Goal: Task Accomplishment & Management: Complete application form

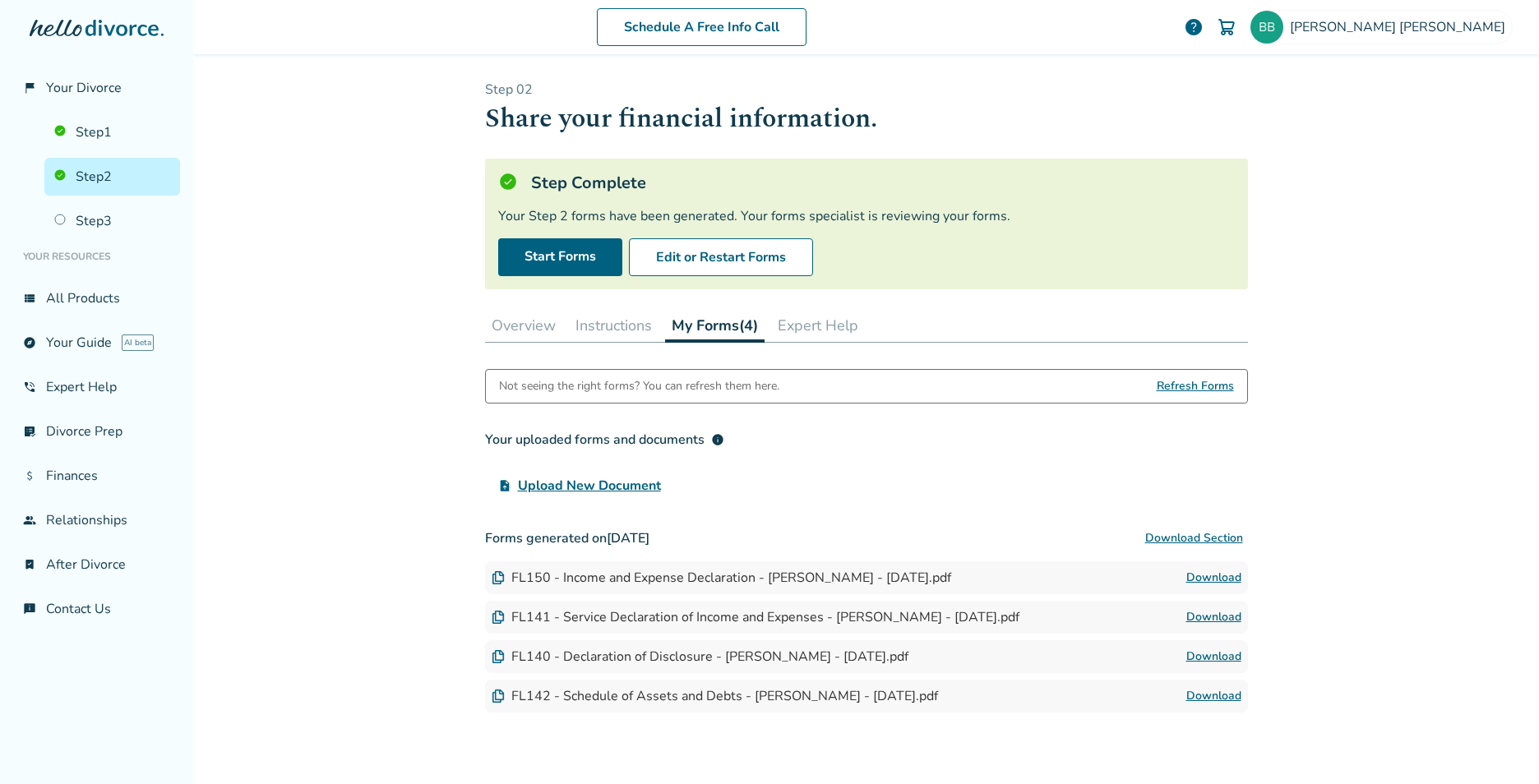
scroll to position [111, 0]
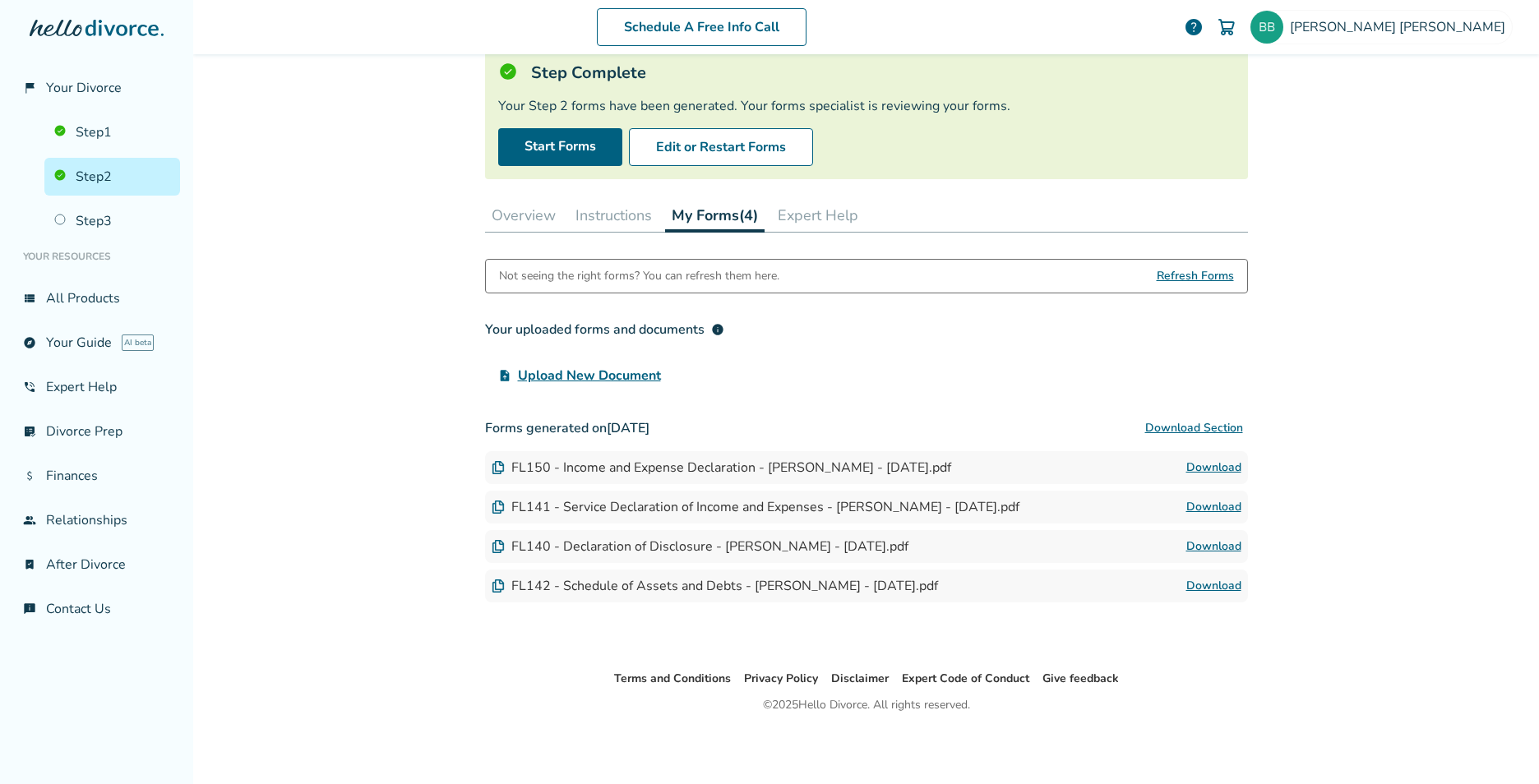
click at [629, 218] on button "Instructions" at bounding box center [614, 215] width 90 height 33
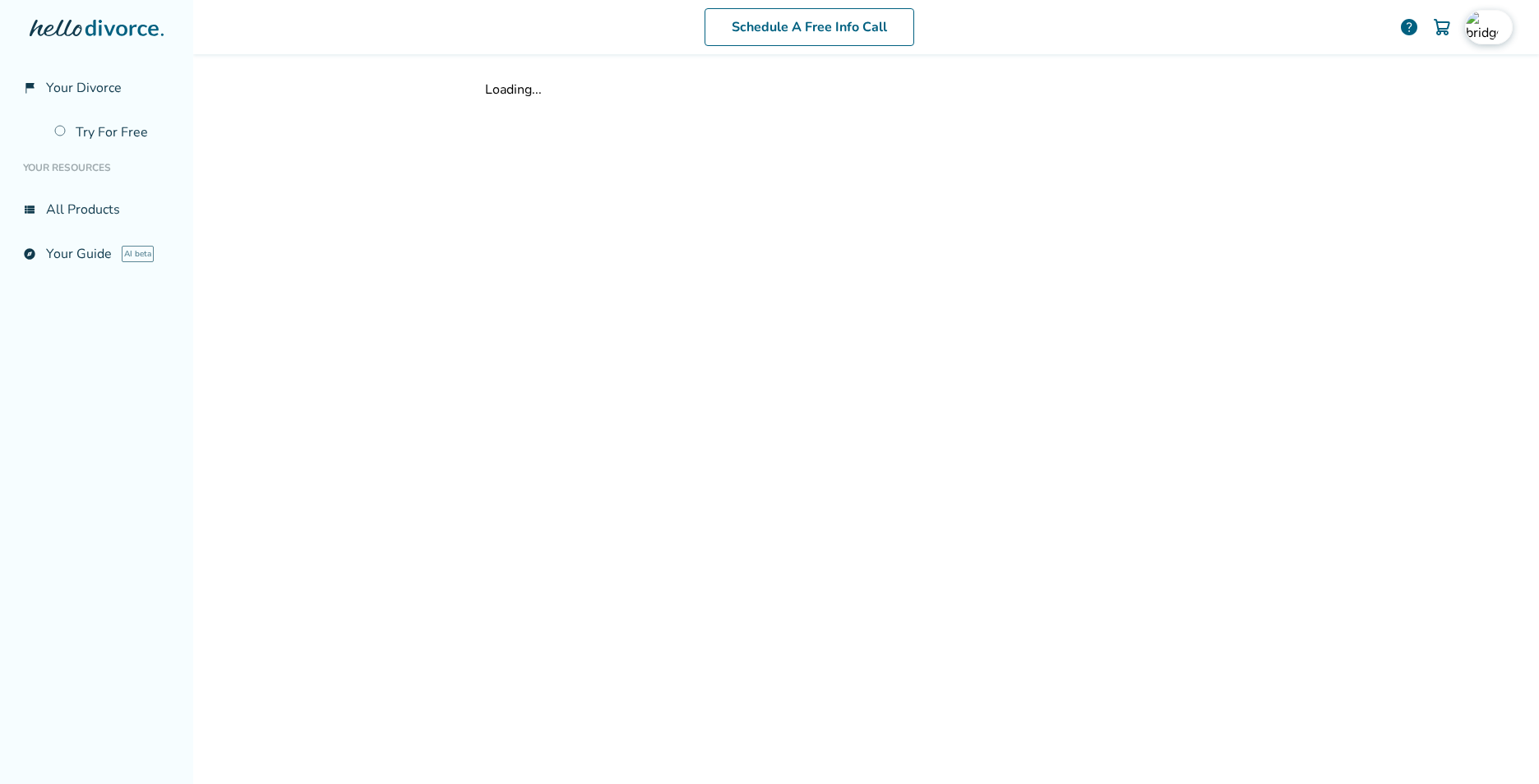
click at [1468, 17] on img at bounding box center [1482, 27] width 33 height 33
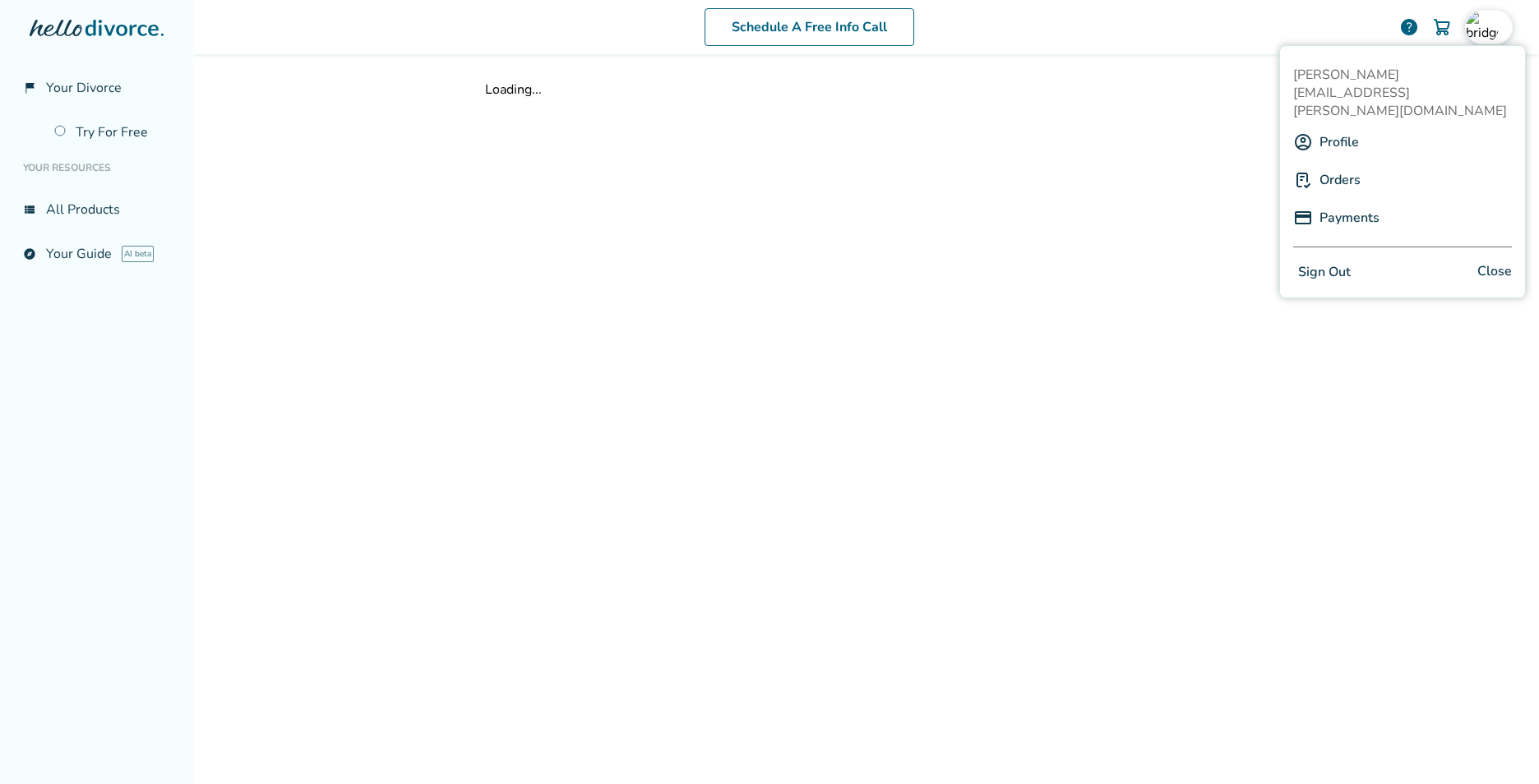
click at [1326, 127] on link "Profile" at bounding box center [1340, 142] width 40 height 31
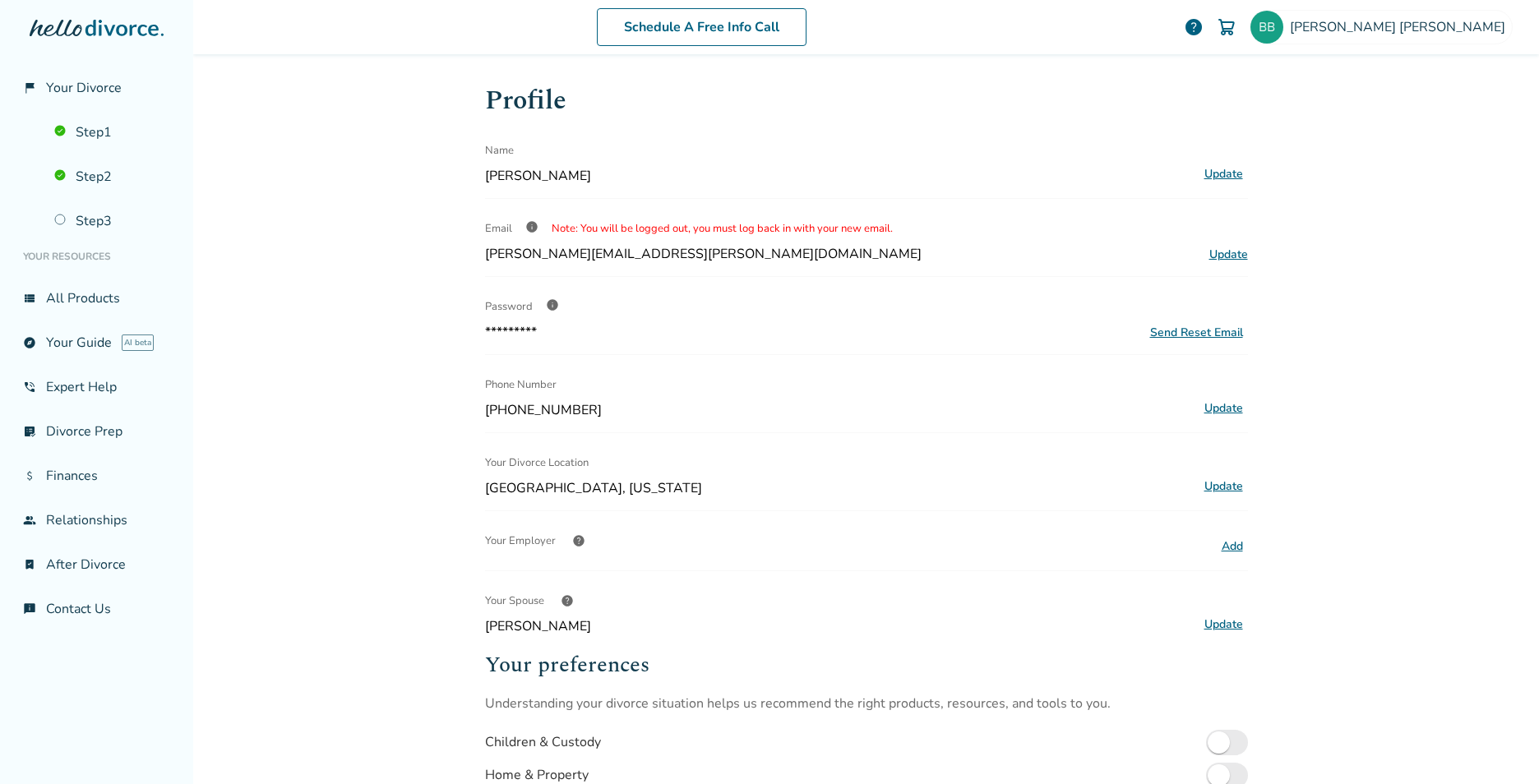
click at [294, 178] on div "Schedule A Free Info Call [PERSON_NAME] help Schedule A Free Call [PERSON_NAME]…" at bounding box center [866, 392] width 1346 height 784
click at [104, 180] on link "Step 2" at bounding box center [111, 177] width 136 height 38
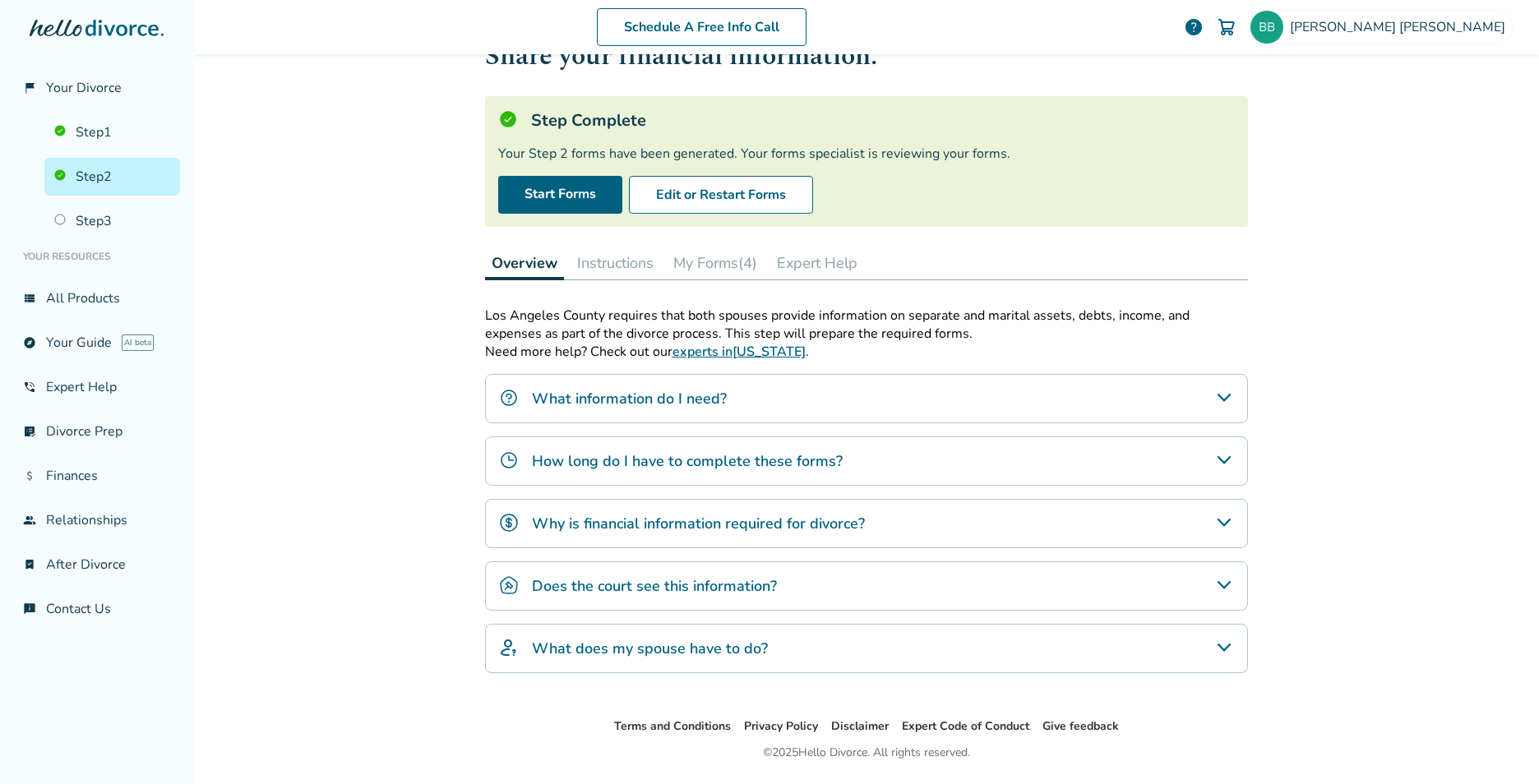
scroll to position [111, 0]
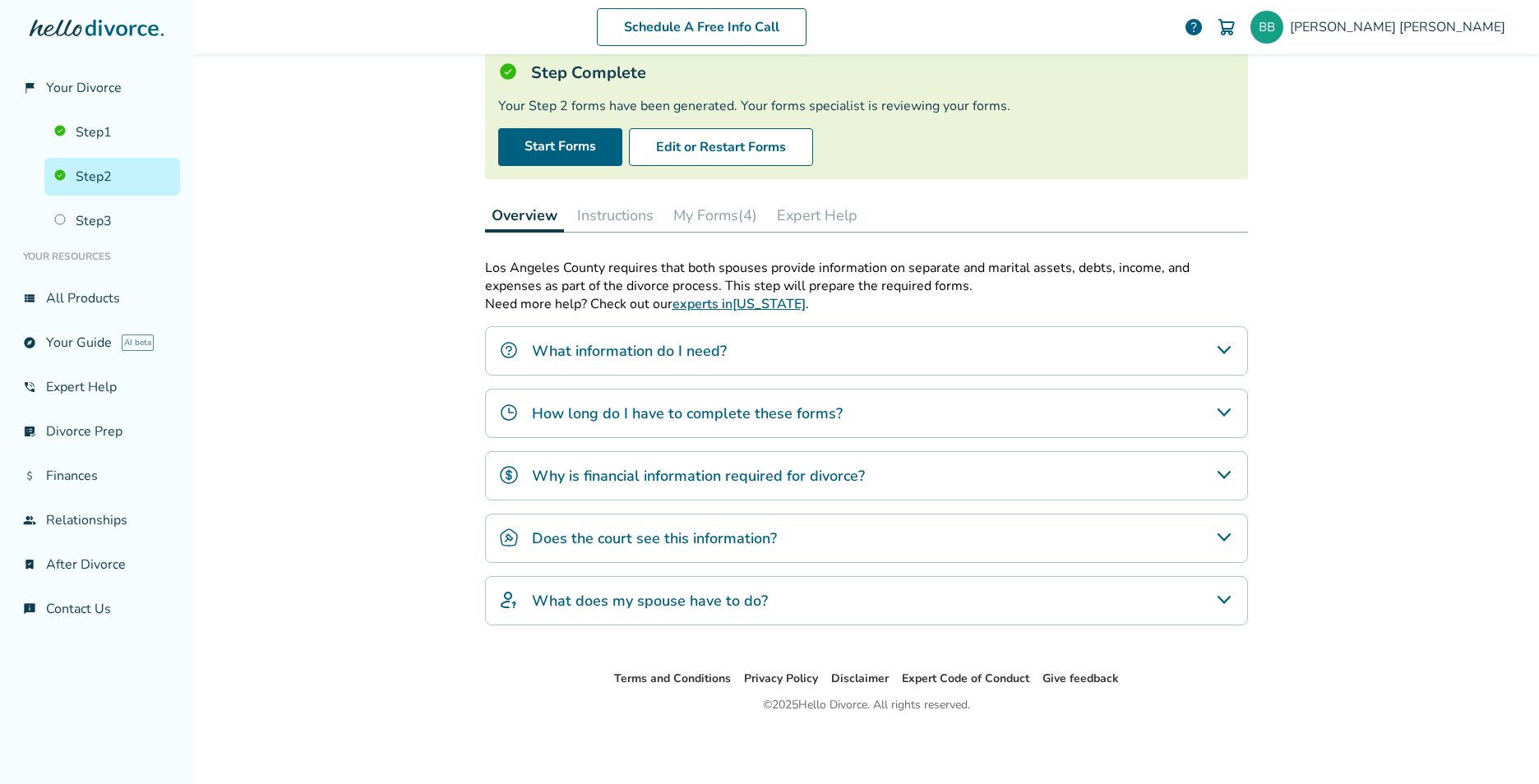
click at [704, 219] on button "My Forms (4)" at bounding box center [715, 215] width 97 height 33
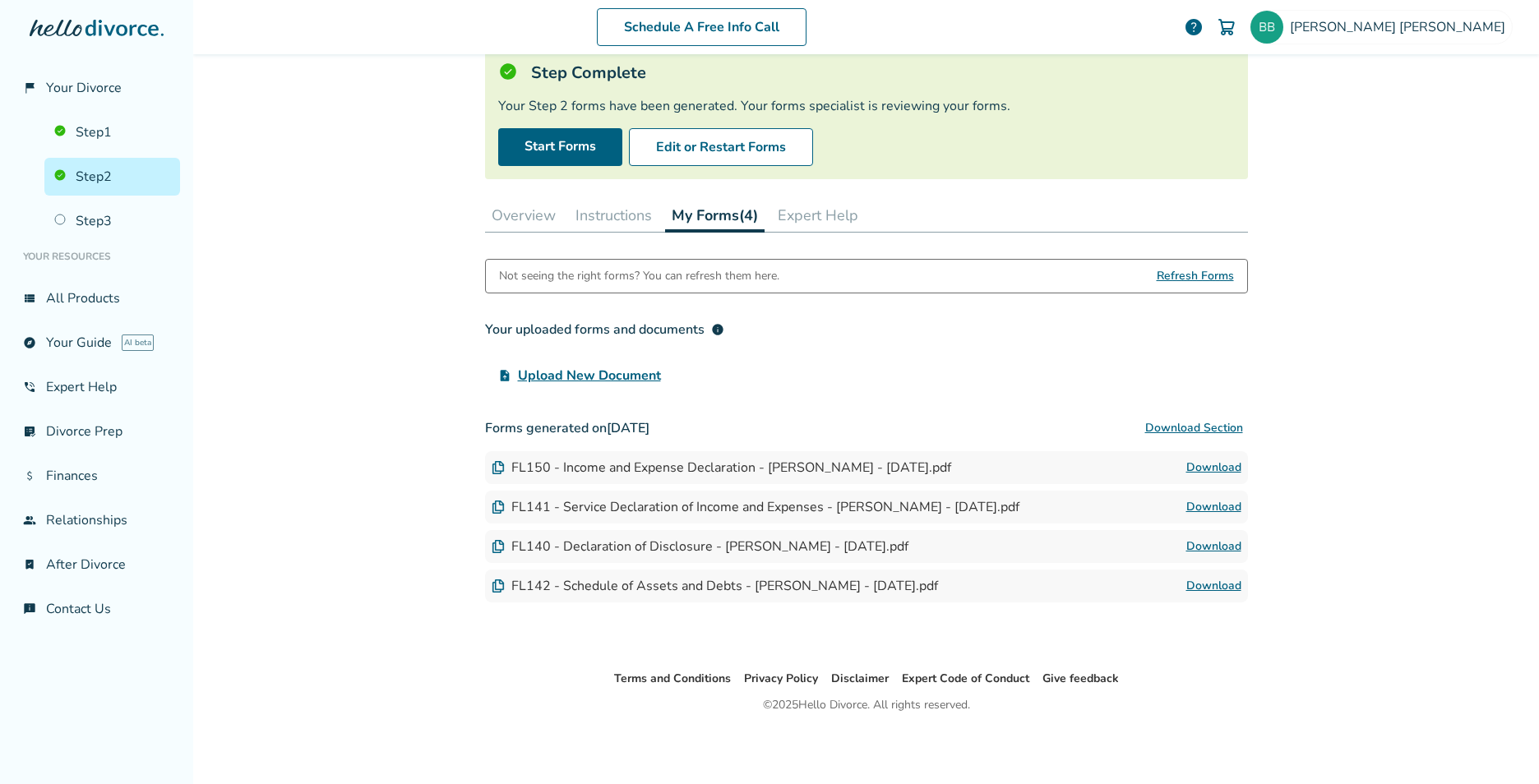
click at [610, 369] on span "Upload New Document" at bounding box center [590, 376] width 143 height 20
click at [0, 0] on input "upload_file Upload New Document" at bounding box center [0, 0] width 0 height 0
